Goal: Task Accomplishment & Management: Use online tool/utility

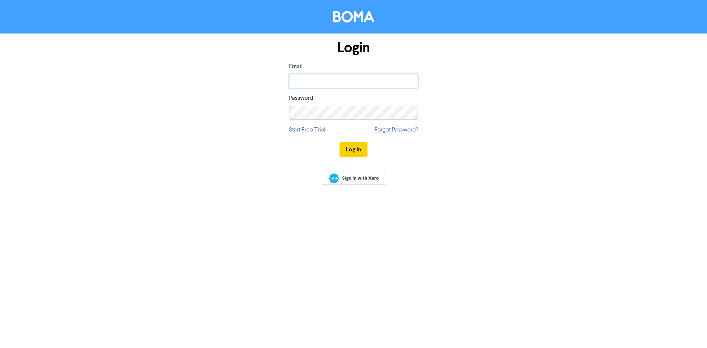
type input "[PERSON_NAME][EMAIL_ADDRESS][DOMAIN_NAME]"
click at [359, 147] on button "Log In" at bounding box center [354, 149] width 28 height 15
